Goal: Information Seeking & Learning: Learn about a topic

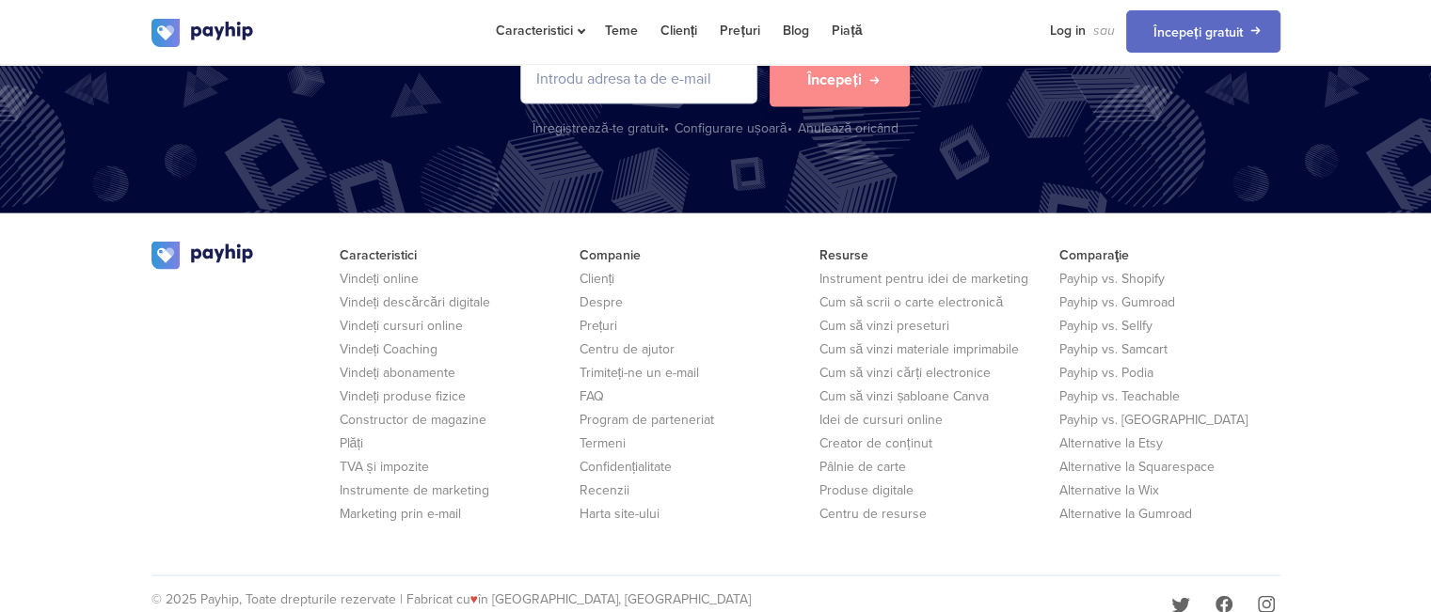
scroll to position [4168, 0]
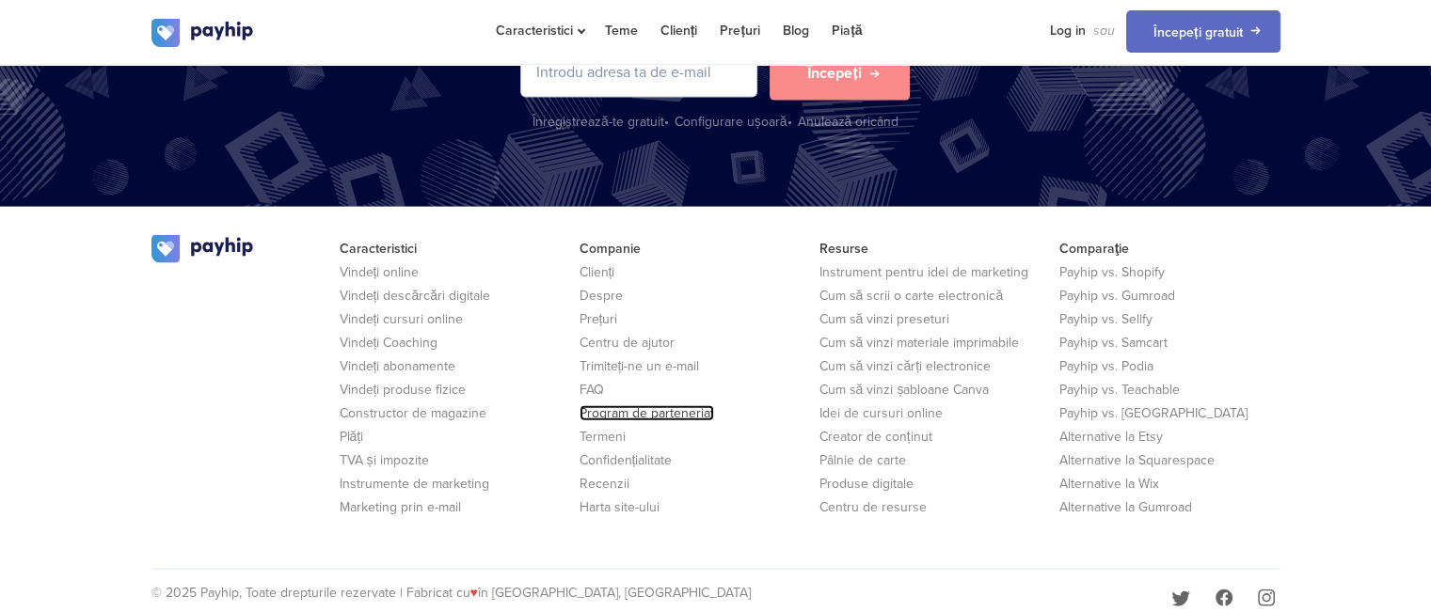
click at [658, 411] on font "Program de parteneriat" at bounding box center [646, 413] width 135 height 16
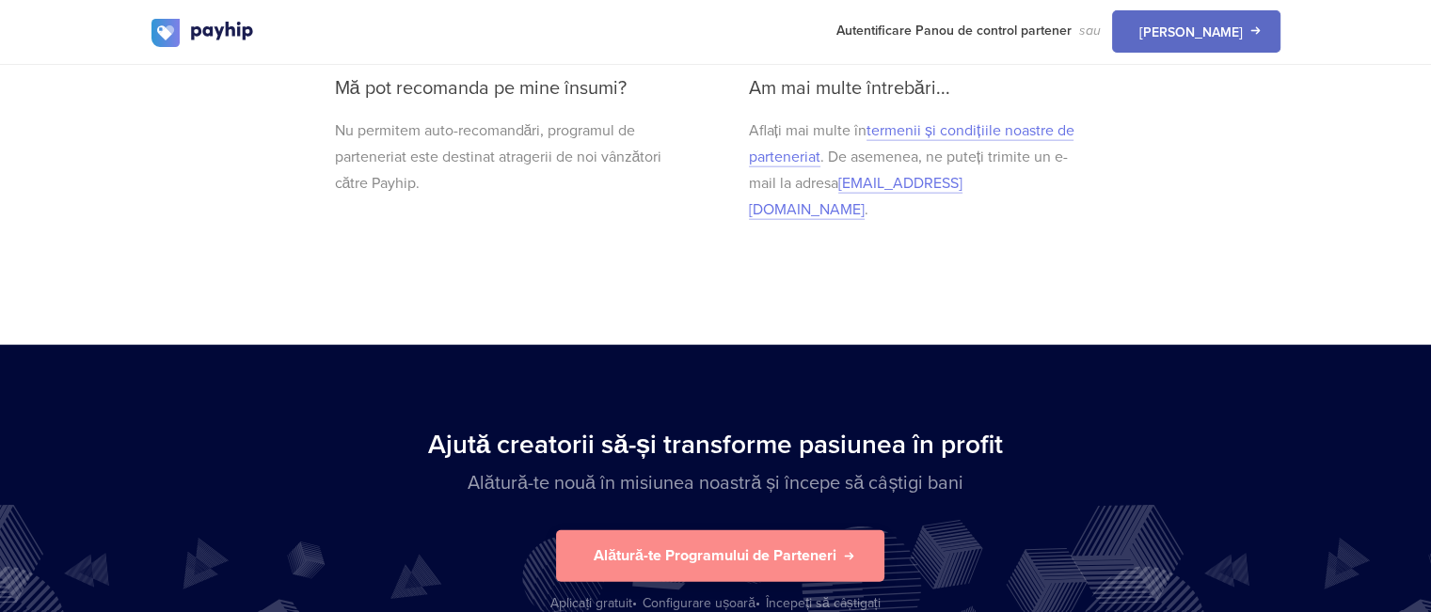
scroll to position [4600, 0]
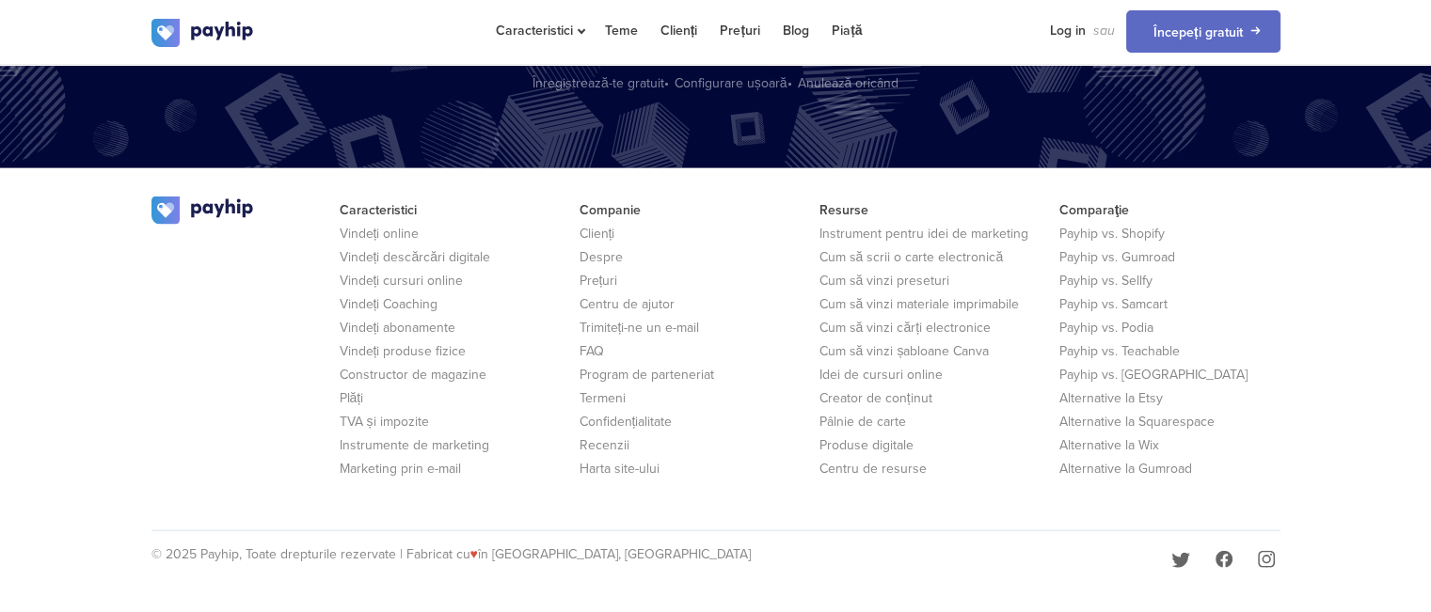
scroll to position [4206, 0]
click at [450, 352] on font "Vindeți produse fizice" at bounding box center [403, 351] width 127 height 16
